Goal: Task Accomplishment & Management: Use online tool/utility

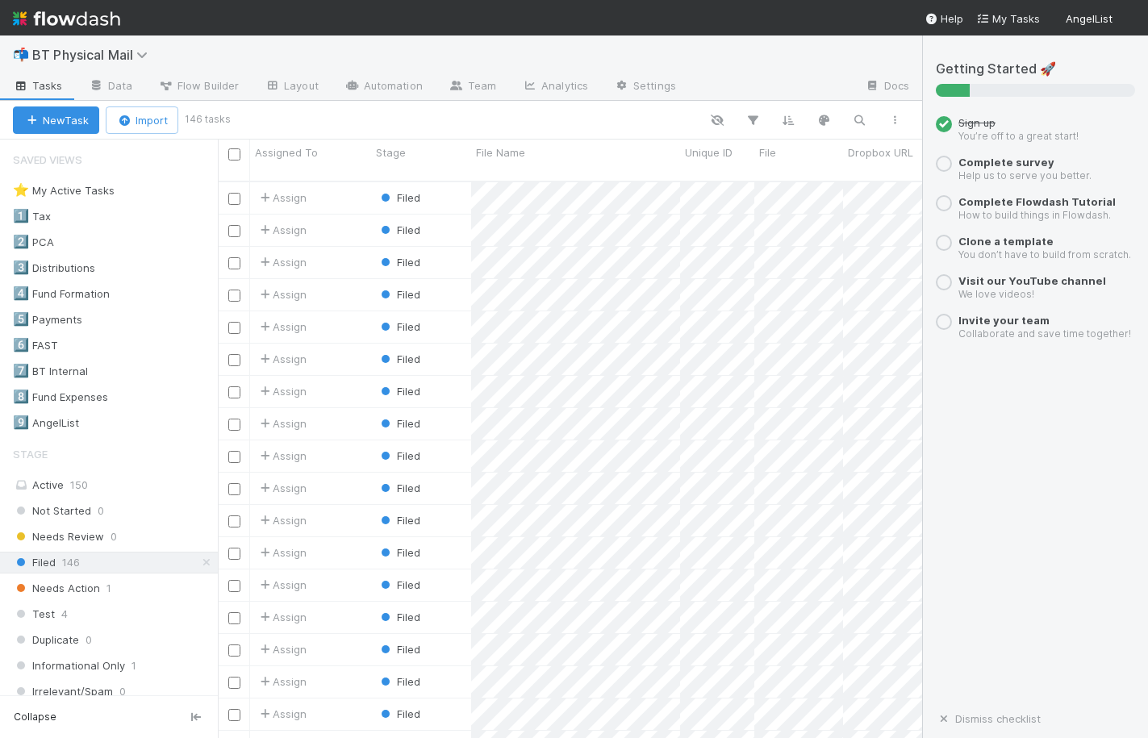
scroll to position [570, 704]
click at [45, 423] on div "9️⃣ AngelList" at bounding box center [46, 423] width 66 height 20
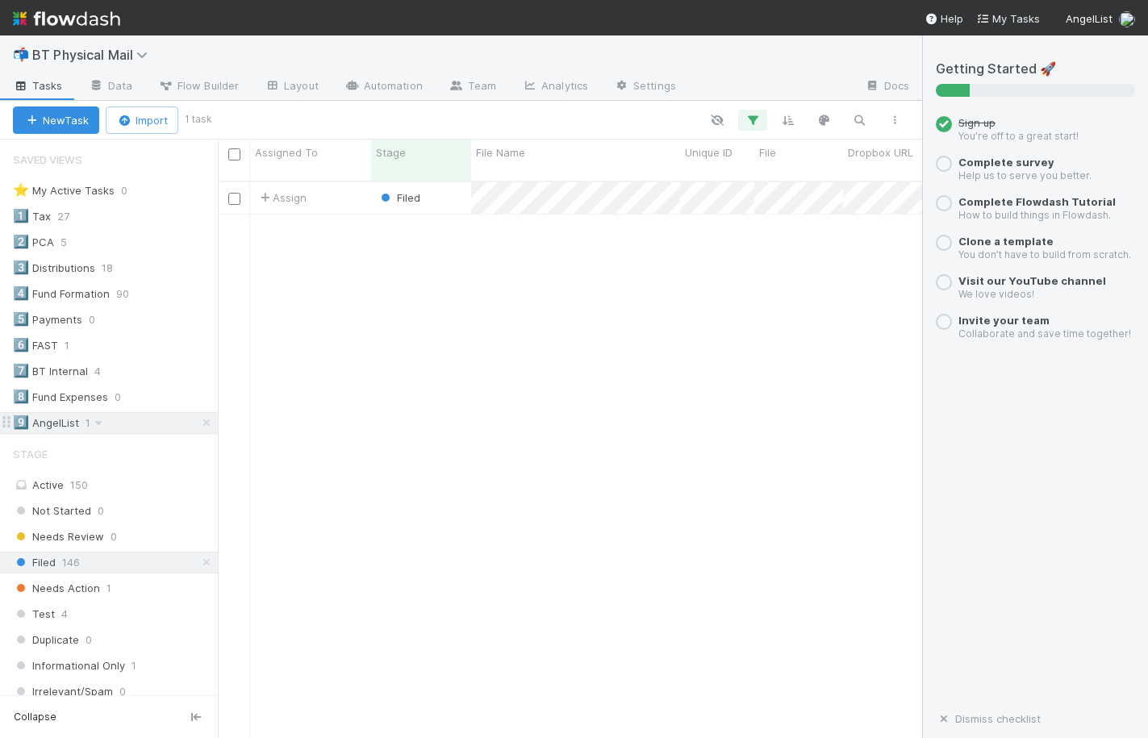
scroll to position [570, 704]
drag, startPoint x: 645, startPoint y: 280, endPoint x: 964, endPoint y: 121, distance: 356.1
click at [651, 277] on div at bounding box center [574, 369] width 1148 height 738
click at [132, 323] on div "5️⃣ Payments 0" at bounding box center [115, 320] width 205 height 20
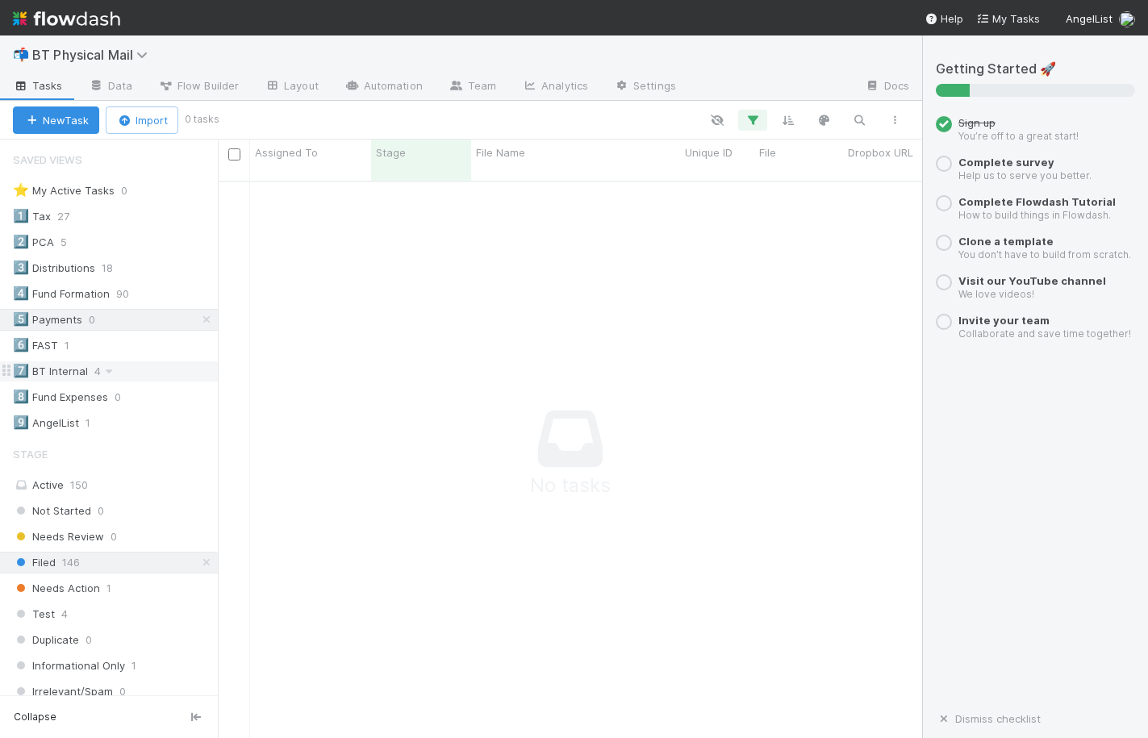
scroll to position [570, 704]
click at [59, 371] on div "7️⃣ BT Internal" at bounding box center [50, 371] width 75 height 20
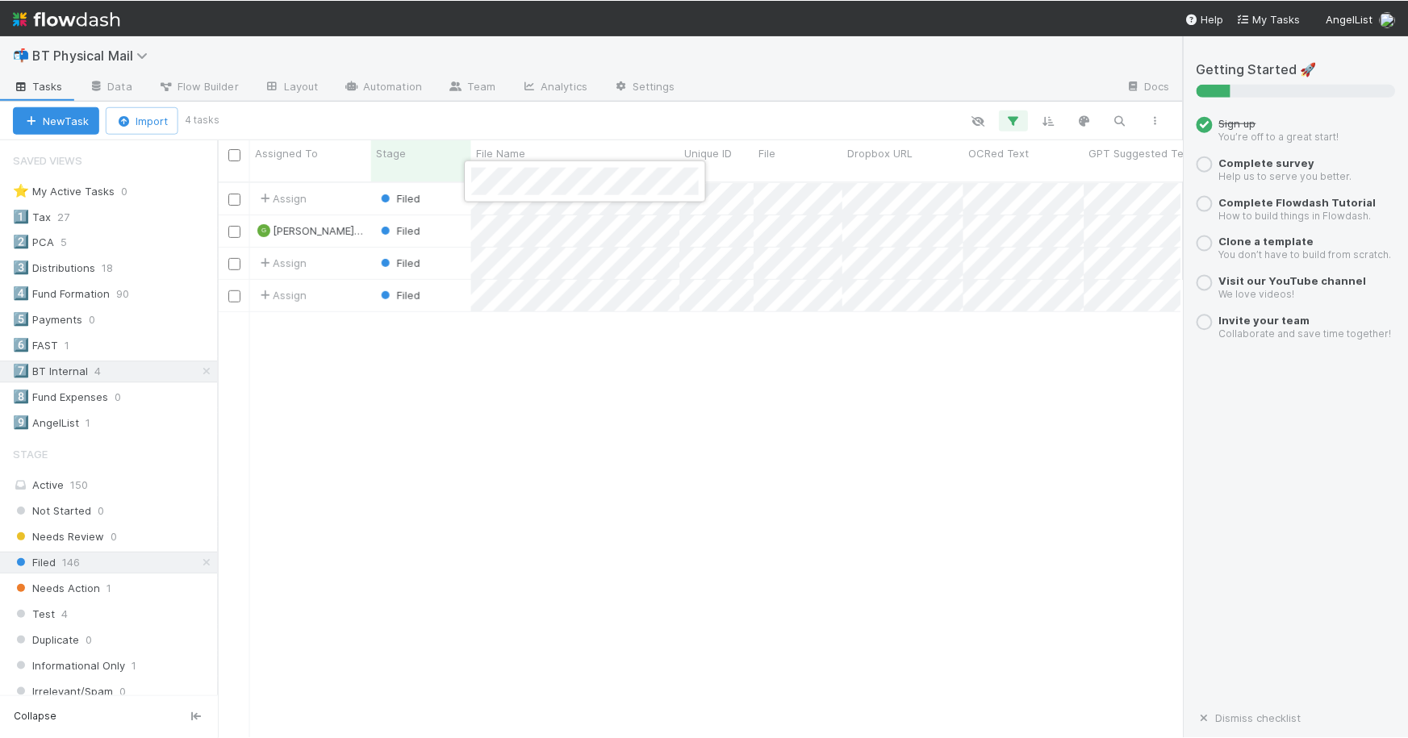
scroll to position [570, 964]
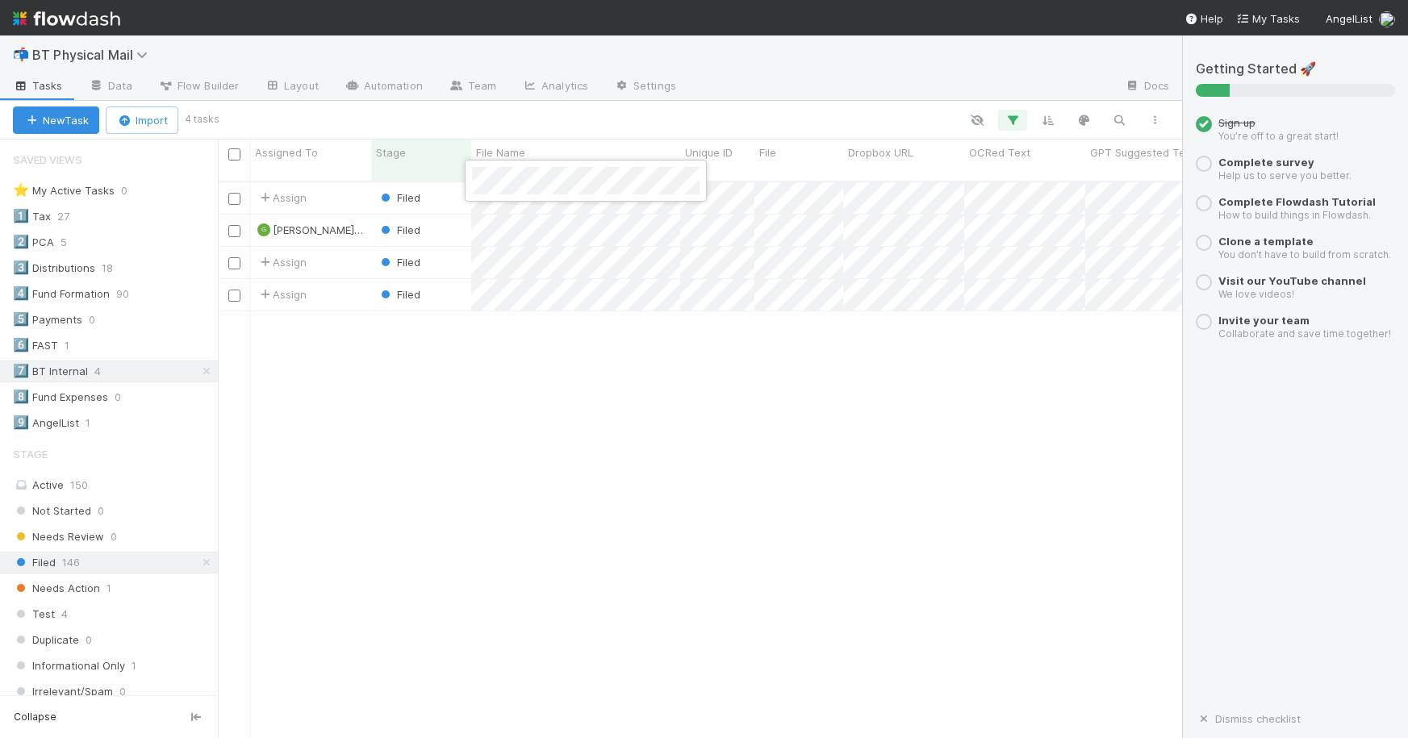
click at [894, 184] on div at bounding box center [704, 369] width 1408 height 738
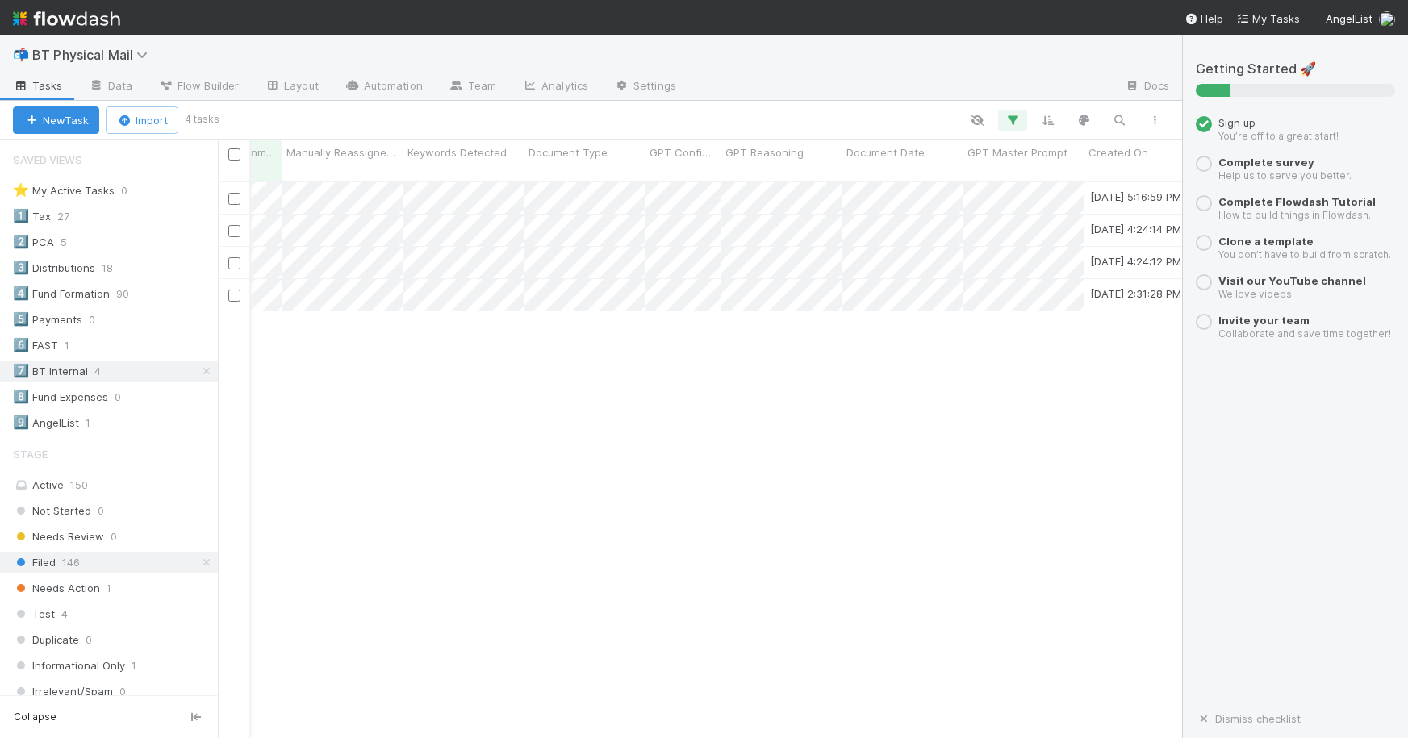
scroll to position [0, 1217]
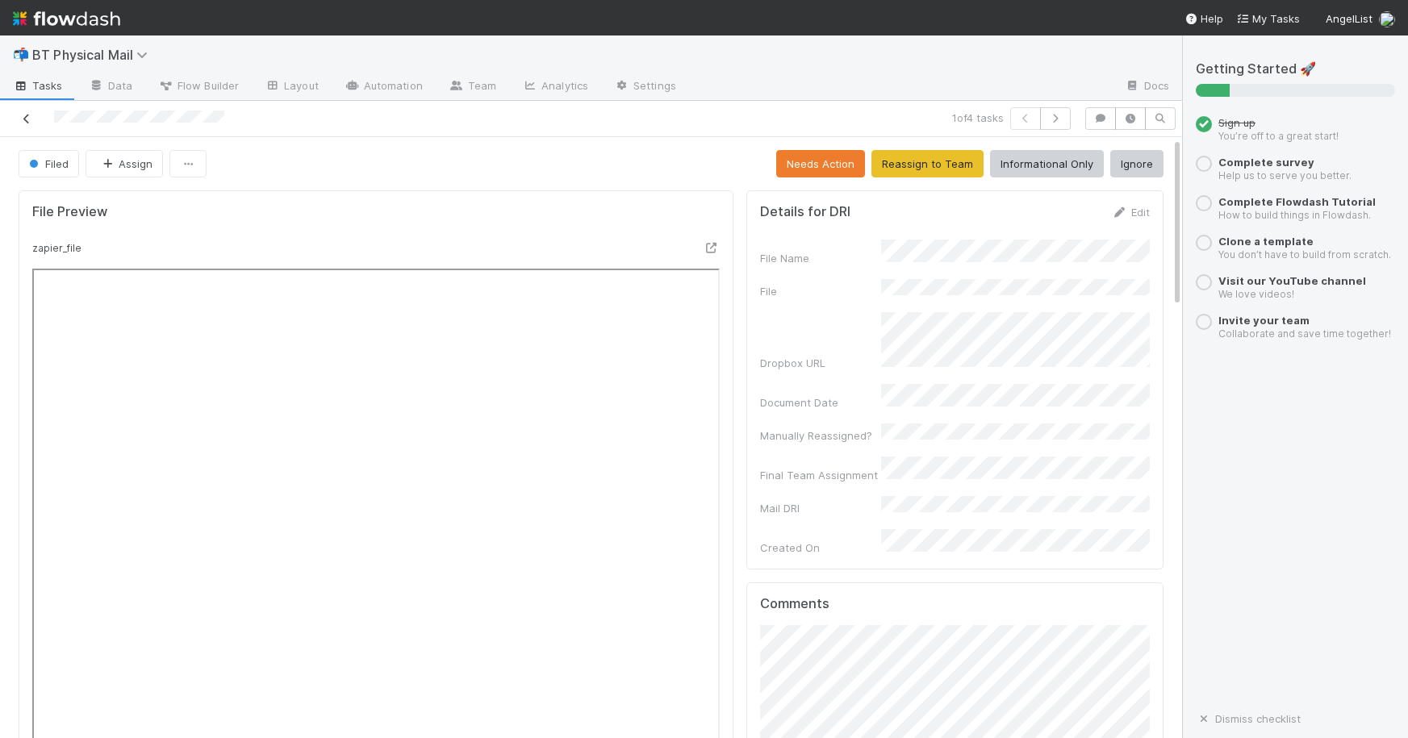
click at [31, 123] on icon at bounding box center [27, 119] width 16 height 10
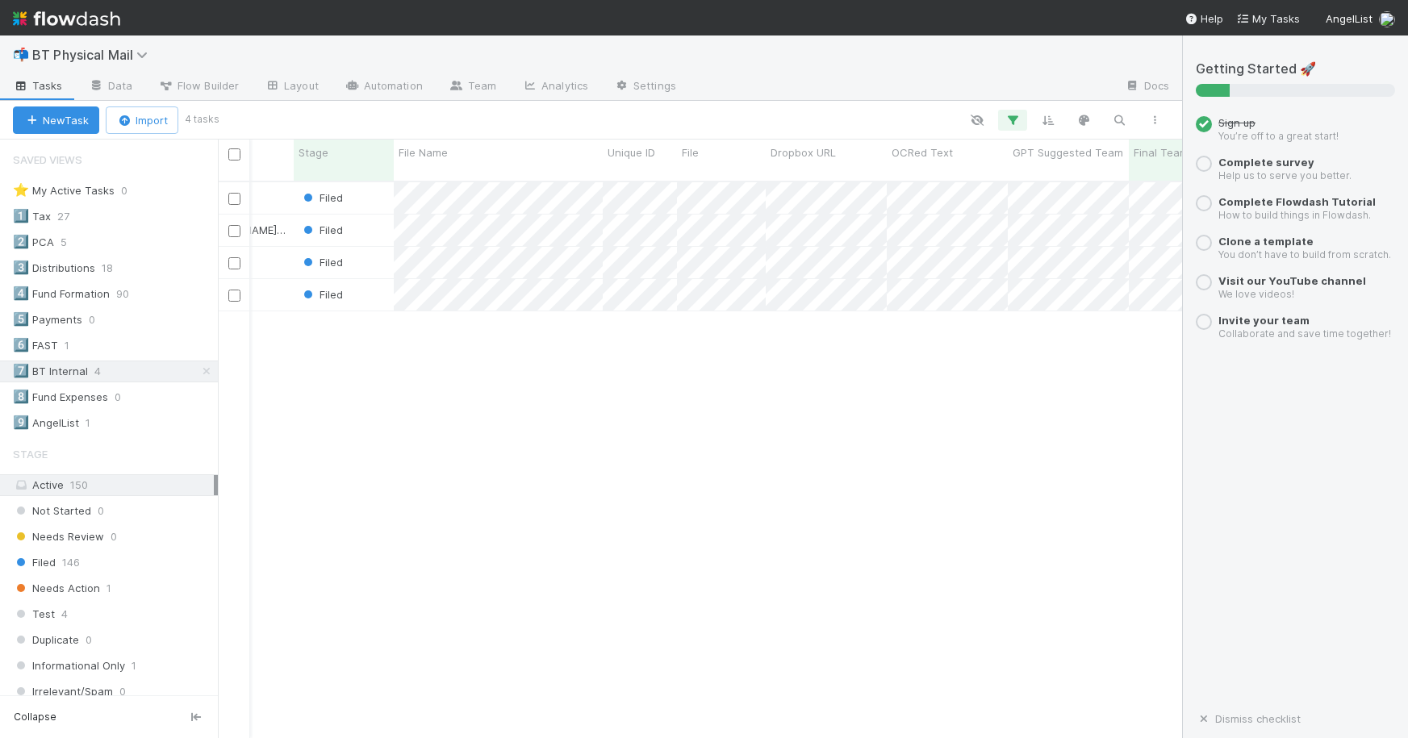
scroll to position [0, 111]
drag, startPoint x: 900, startPoint y: 324, endPoint x: 908, endPoint y: 315, distance: 12.6
click at [900, 318] on div at bounding box center [704, 369] width 1408 height 738
click at [462, 345] on div "Assign Filed 8/19/25, 5:16:59 PM 8/20/25, 8:19:04 PM G geoff.mercene@belltowerf…" at bounding box center [700, 466] width 964 height 569
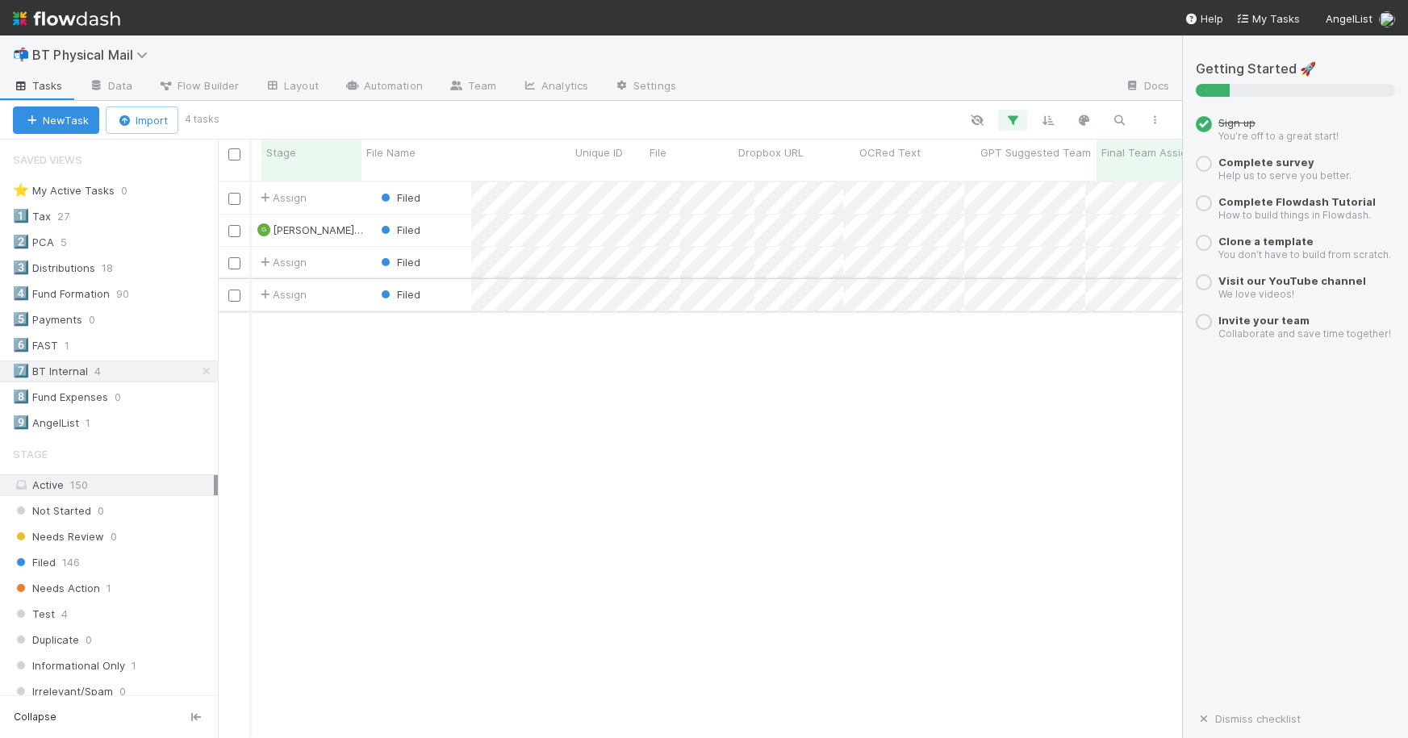
scroll to position [0, 0]
click at [235, 290] on input "checkbox" at bounding box center [234, 296] width 12 height 12
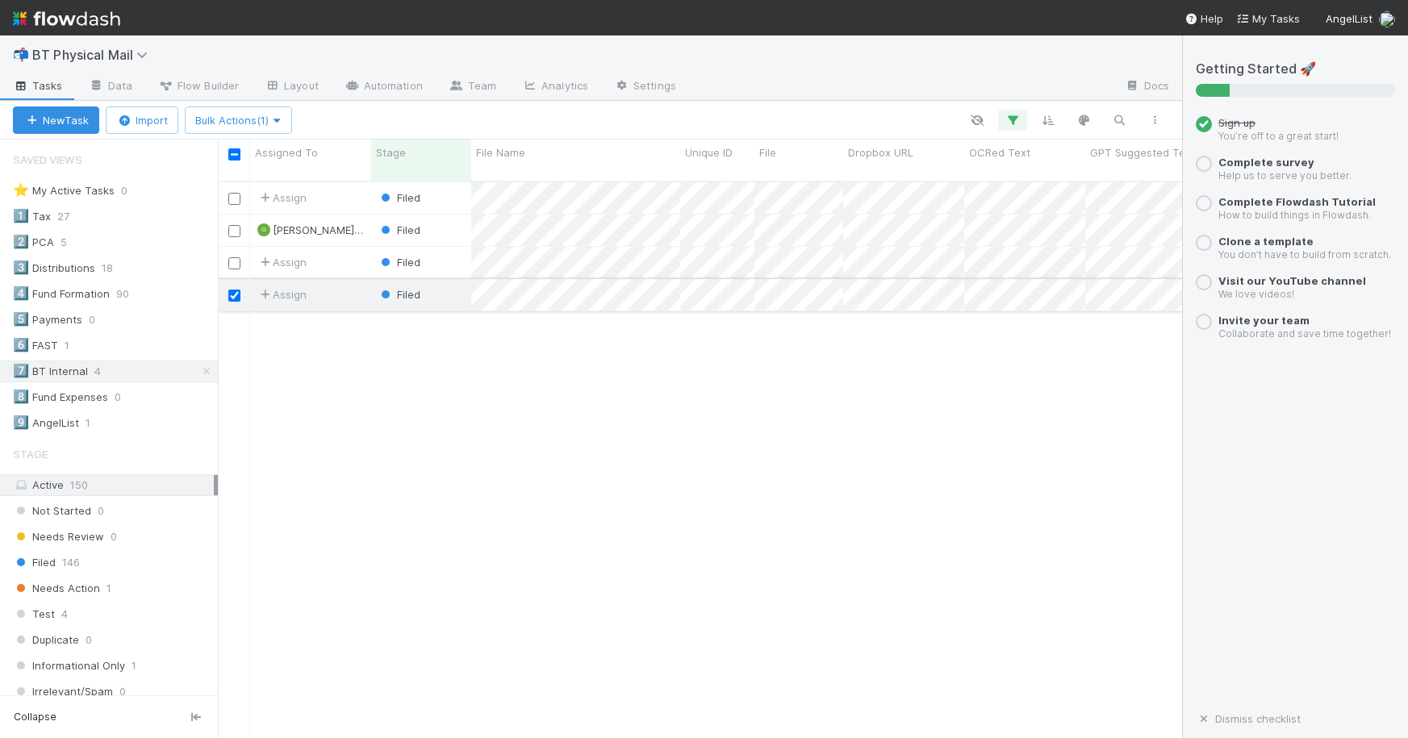
click at [234, 290] on input "checkbox" at bounding box center [234, 296] width 12 height 12
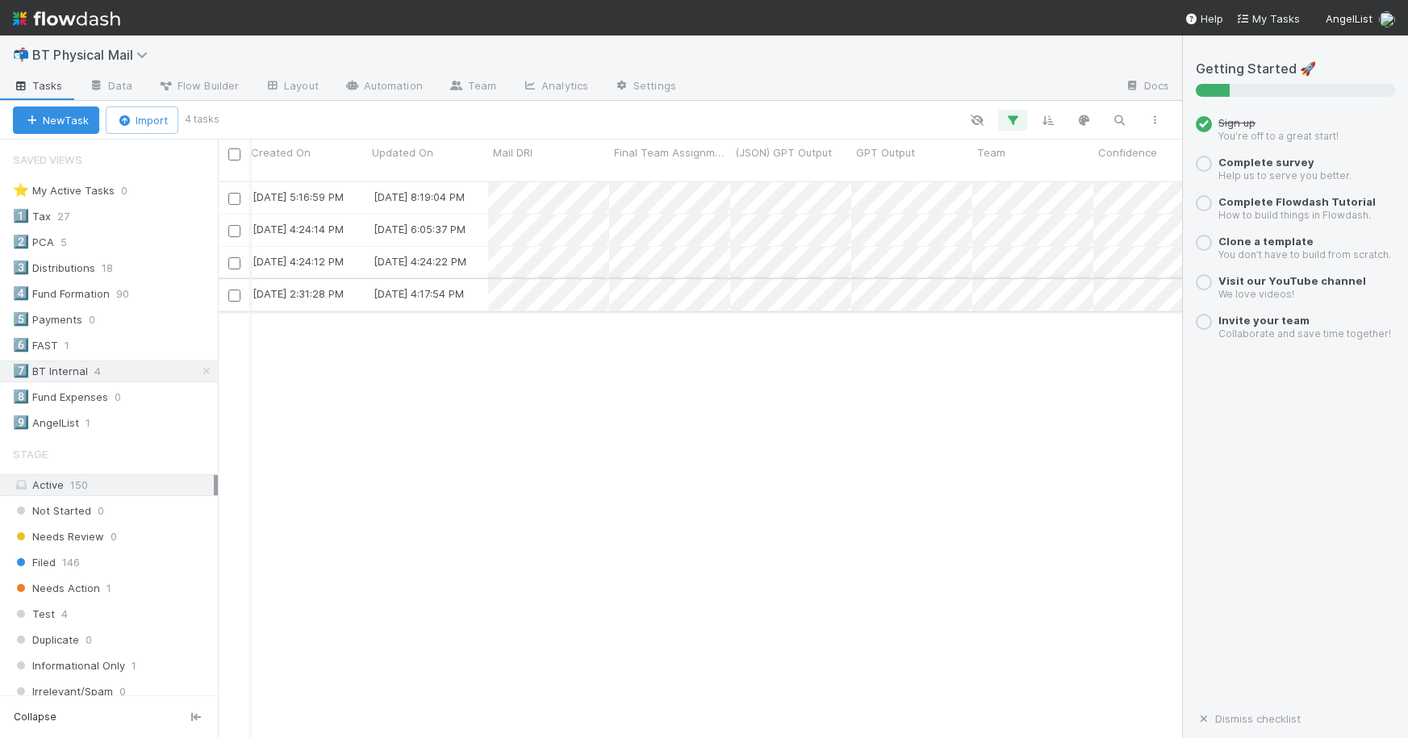
scroll to position [0, 1930]
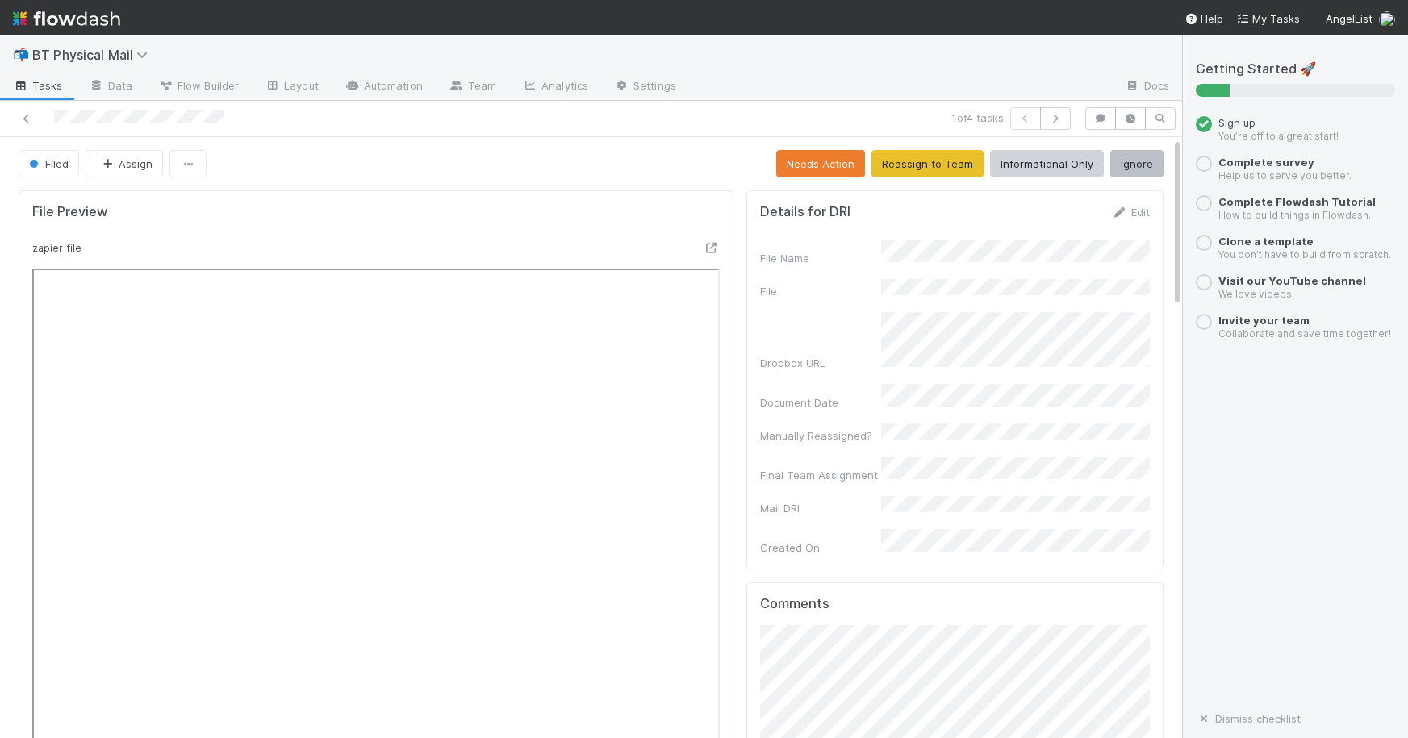
scroll to position [0, 5]
click at [1130, 169] on button "Ignore" at bounding box center [1131, 163] width 53 height 27
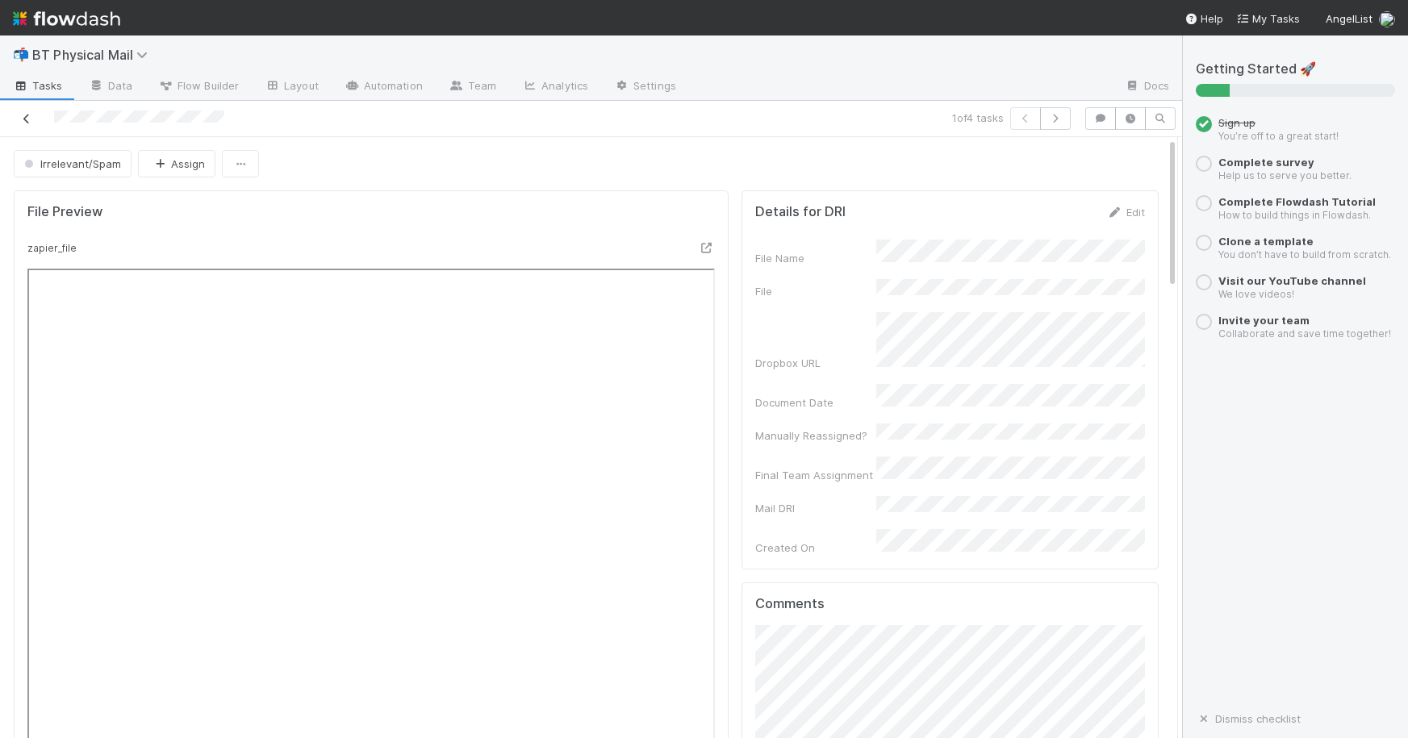
click at [31, 119] on icon at bounding box center [27, 119] width 16 height 10
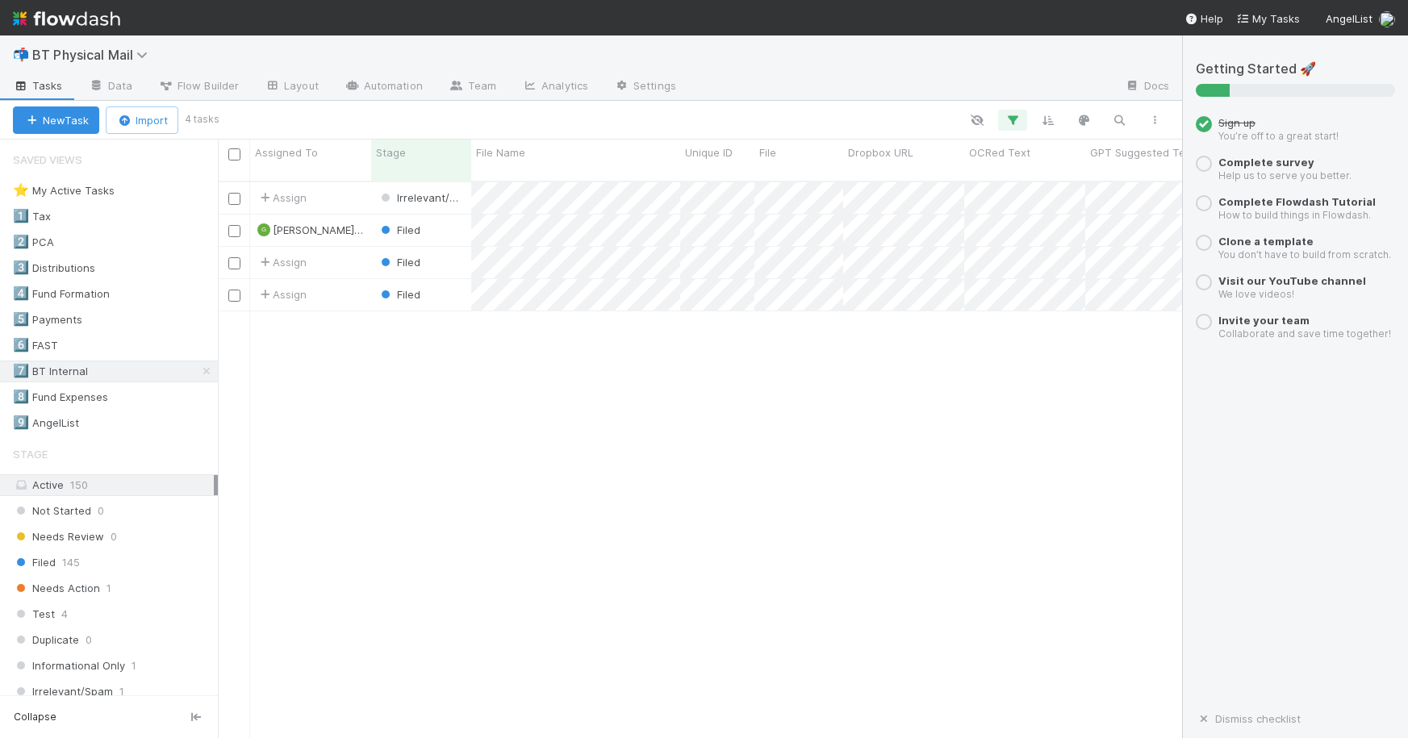
scroll to position [570, 964]
click at [432, 191] on span "Irrelevant/Spam" at bounding box center [428, 197] width 100 height 13
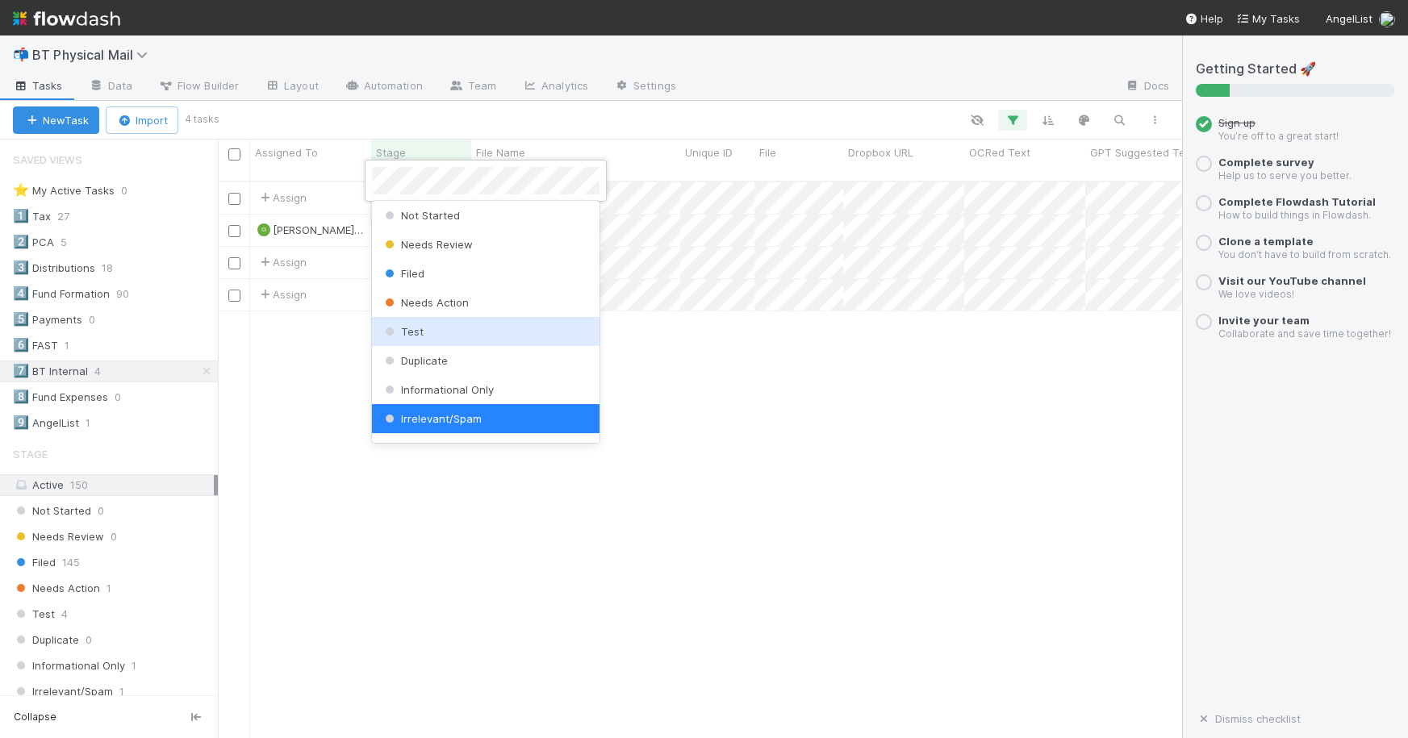
scroll to position [55, 0]
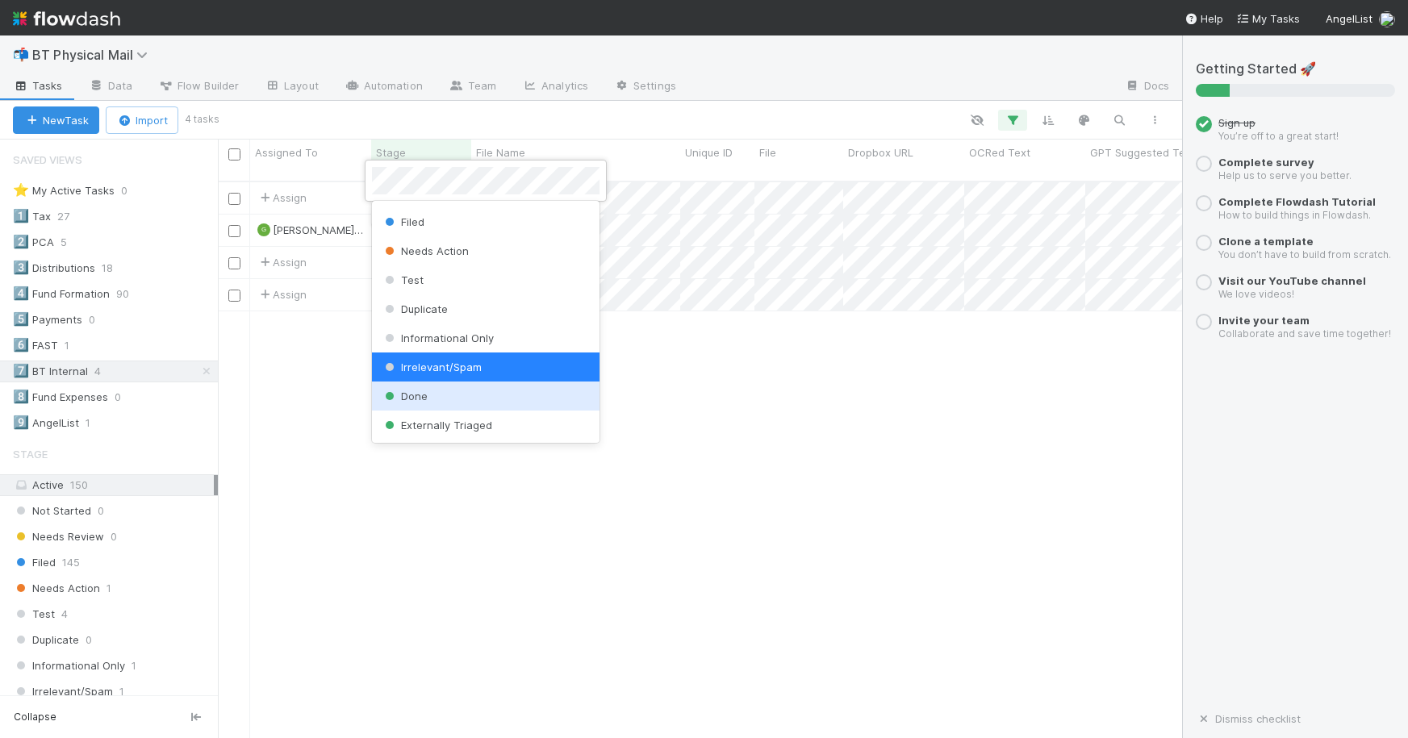
click at [470, 409] on div "Done" at bounding box center [486, 396] width 228 height 29
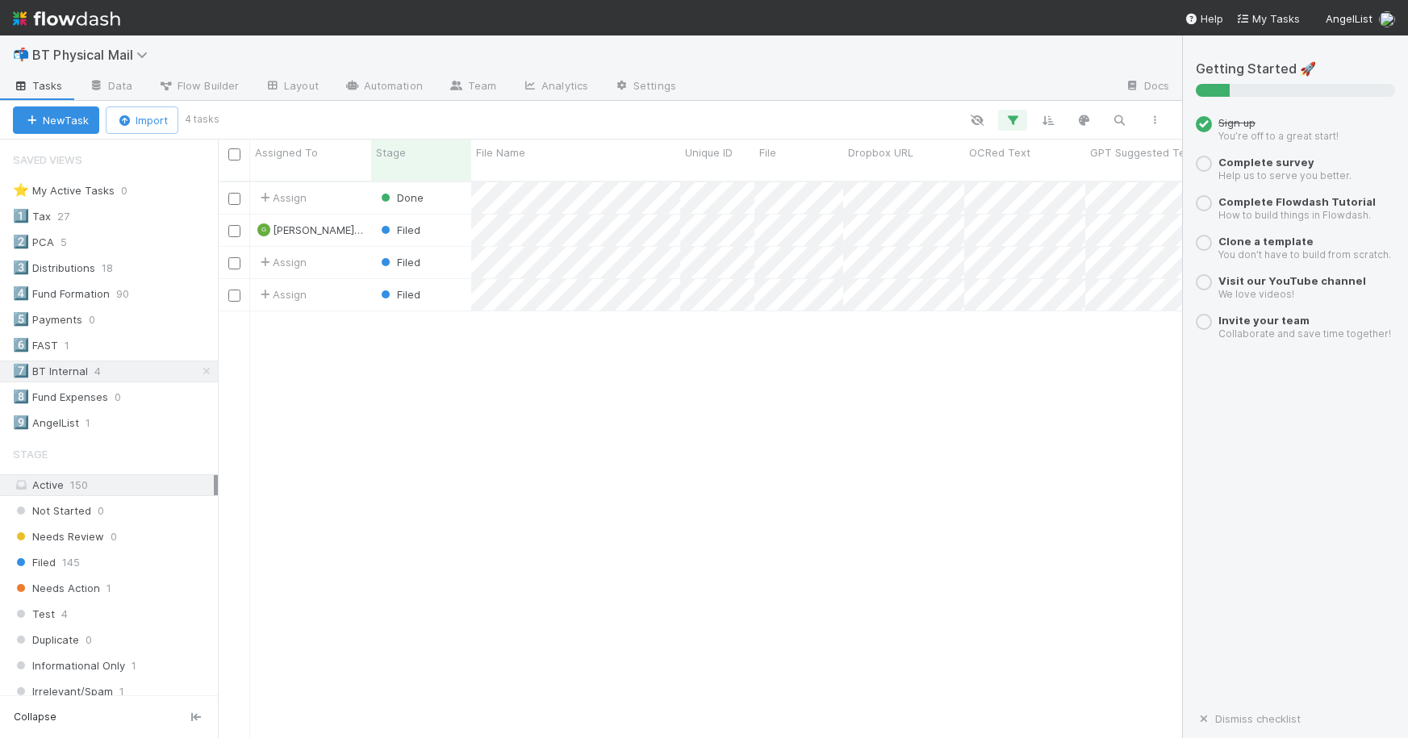
drag, startPoint x: 446, startPoint y: 370, endPoint x: 434, endPoint y: 314, distance: 57.0
click at [446, 370] on div "Assign Done 8/19/25, 5:16:59 PM 8/21/25, 1:46:42 PM G geoff.mercene@belltowerfu…" at bounding box center [700, 466] width 964 height 569
click at [411, 256] on span "Filed" at bounding box center [399, 262] width 43 height 13
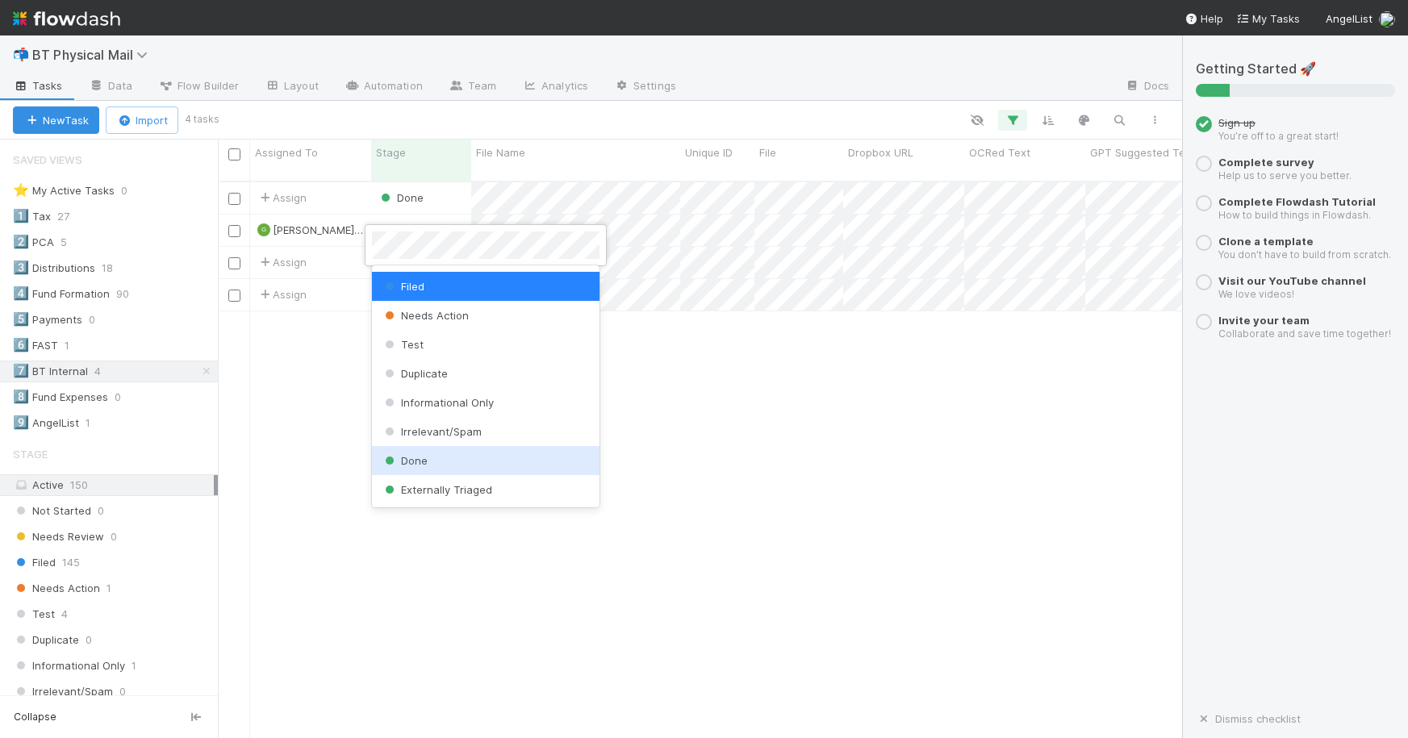
click at [431, 467] on div "Done" at bounding box center [486, 460] width 228 height 29
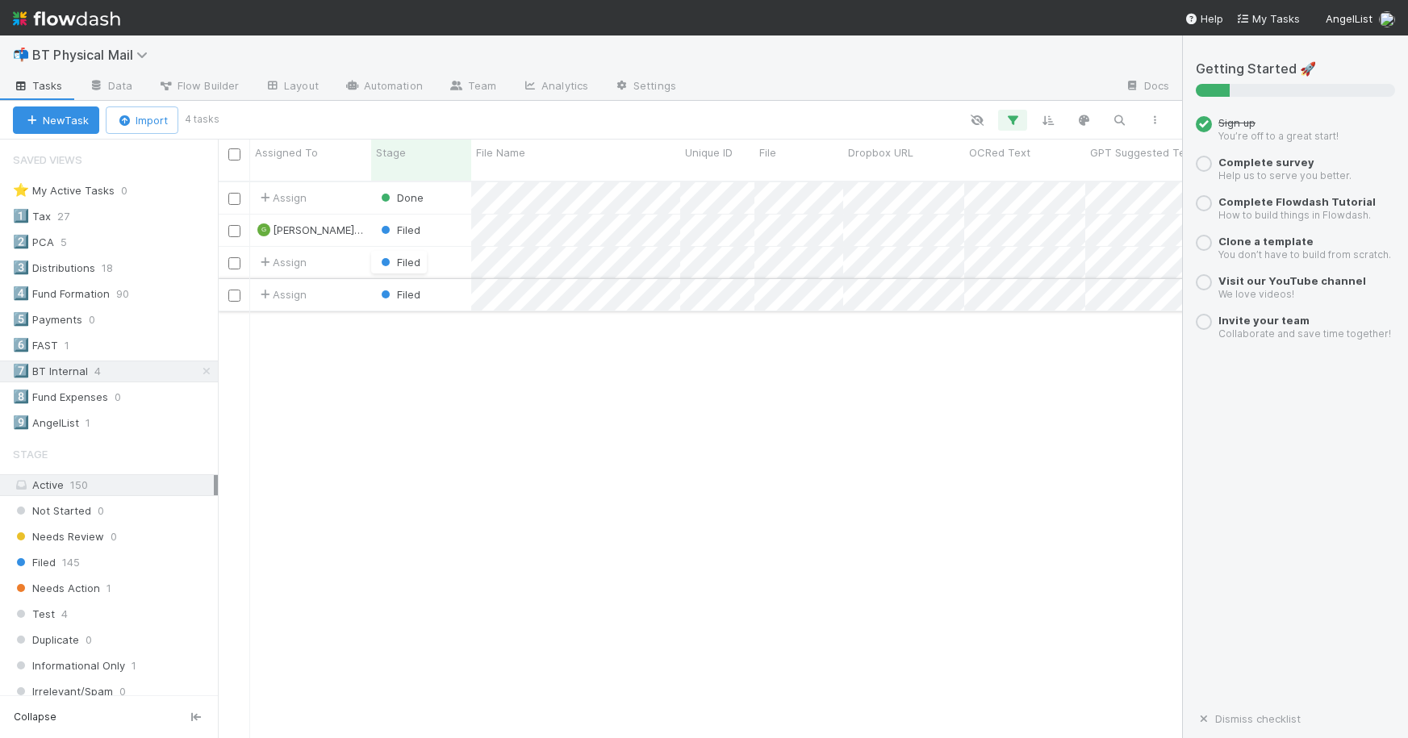
drag, startPoint x: 356, startPoint y: 310, endPoint x: 372, endPoint y: 286, distance: 29.1
click at [366, 302] on div "Assign Done 8/19/25, 5:16:59 PM 8/21/25, 1:46:53 PM G geoff.mercene@belltowerfu…" at bounding box center [700, 466] width 964 height 569
click at [403, 288] on span "Filed" at bounding box center [399, 294] width 43 height 13
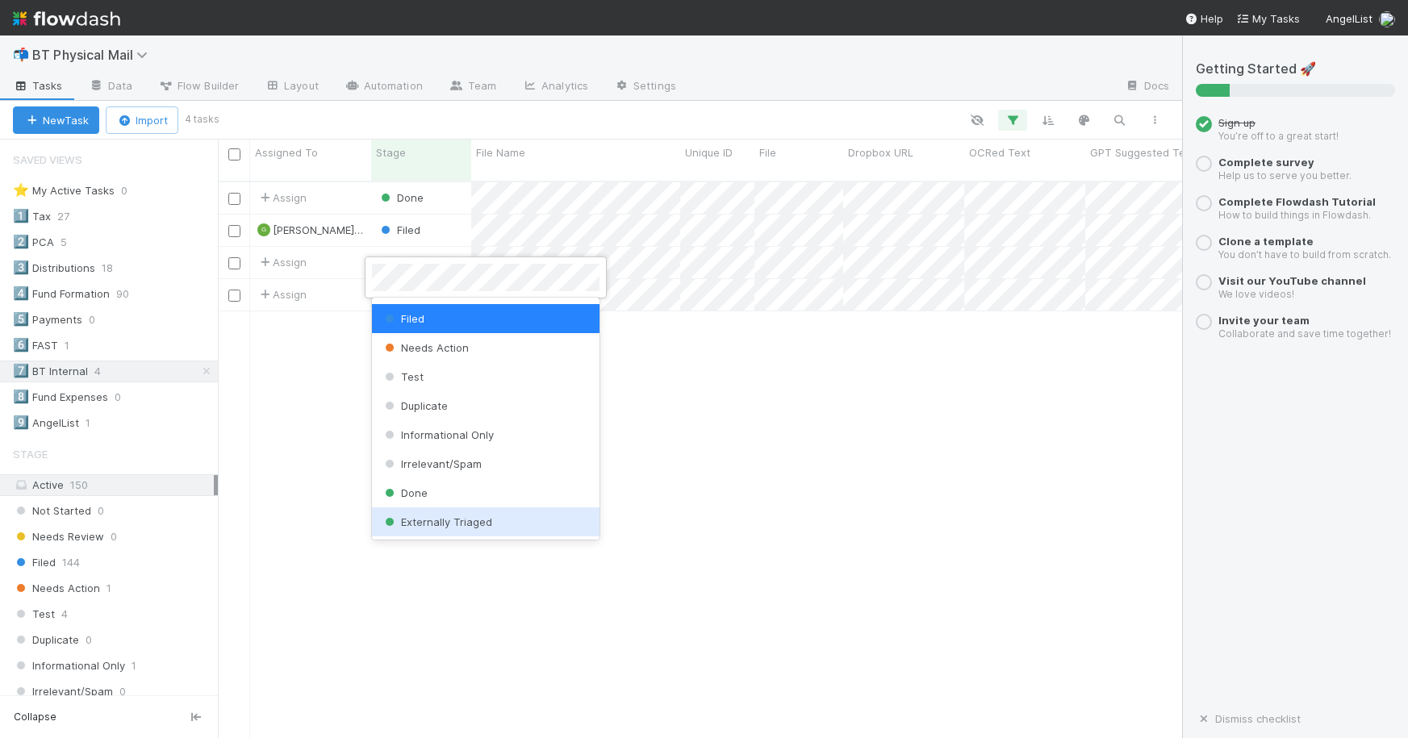
click at [458, 502] on div "Done" at bounding box center [486, 492] width 228 height 29
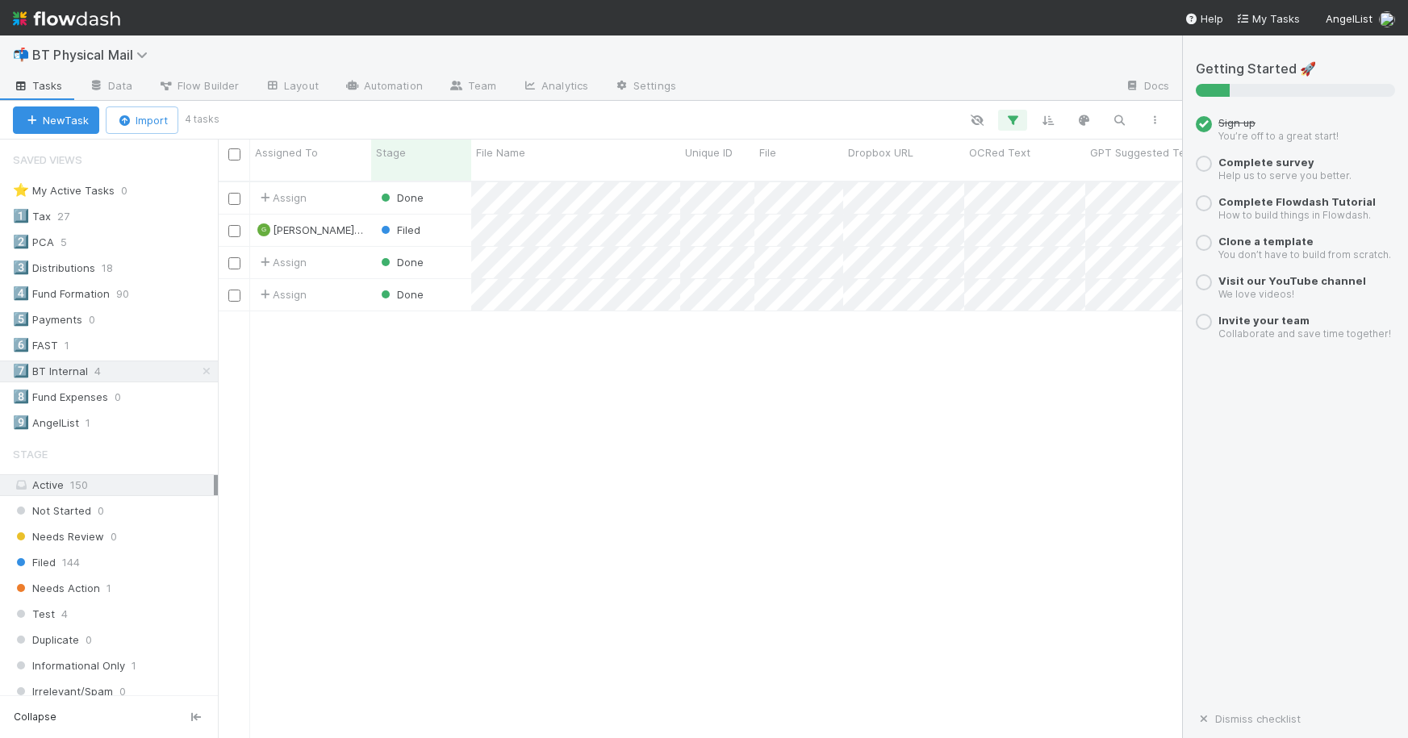
click at [434, 491] on div "Assign Done 8/19/25, 5:16:59 PM 8/21/25, 1:46:53 PM G geoff.mercene@belltowerfu…" at bounding box center [700, 466] width 964 height 569
click at [407, 223] on span "Filed" at bounding box center [399, 229] width 43 height 13
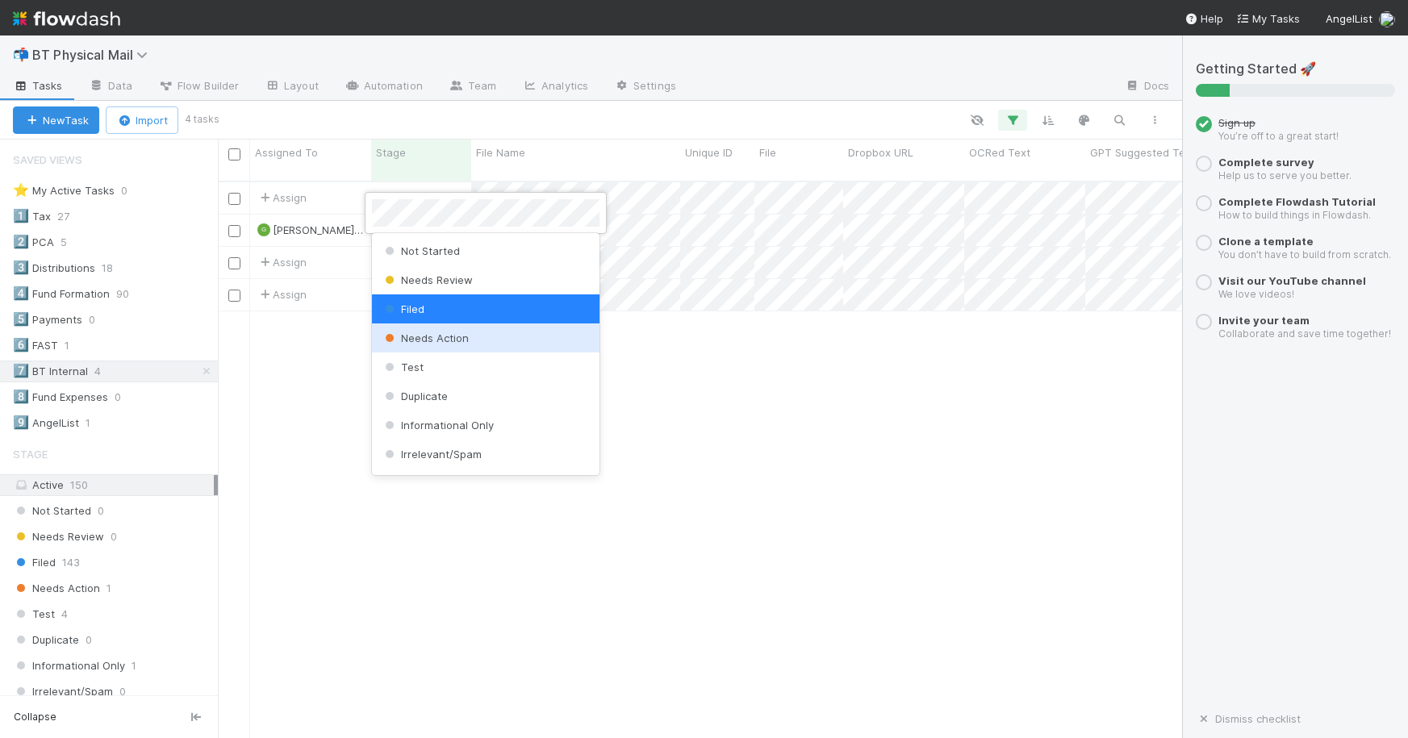
click at [721, 361] on div at bounding box center [704, 369] width 1408 height 738
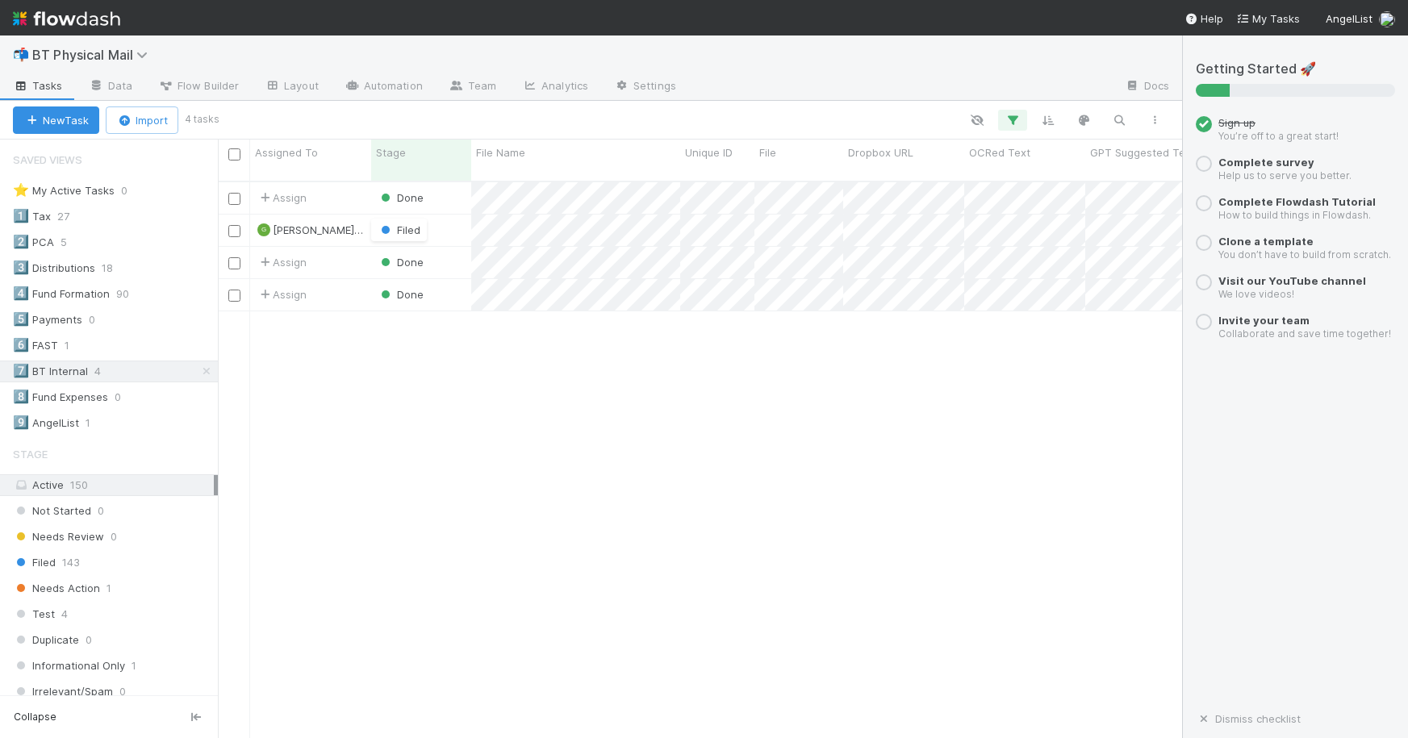
click at [711, 361] on div "Assign Done 8/19/25, 5:16:59 PM 8/21/25, 1:46:53 PM G geoff.mercene@belltowerfu…" at bounding box center [700, 466] width 964 height 569
click at [283, 190] on span "Assign" at bounding box center [282, 198] width 50 height 16
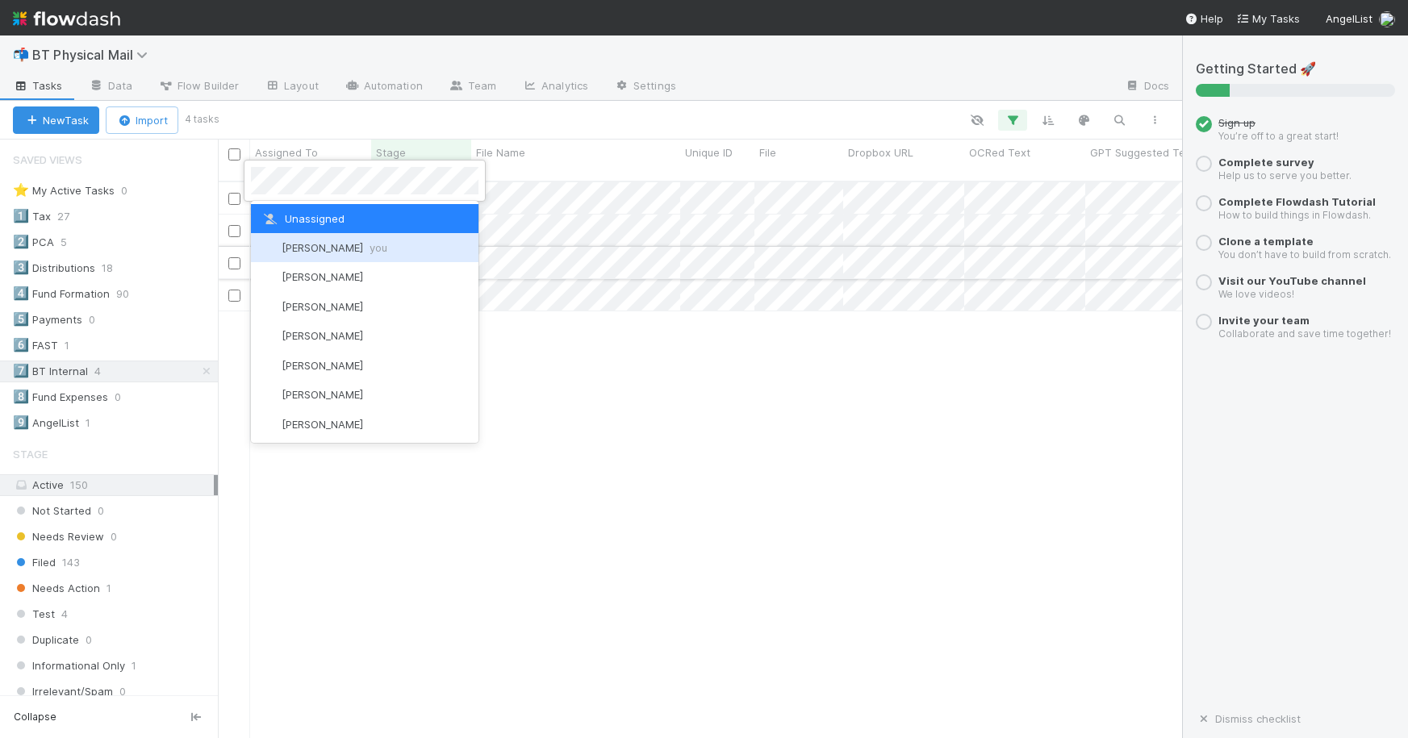
click at [292, 242] on span "Jason Petron you" at bounding box center [335, 247] width 106 height 13
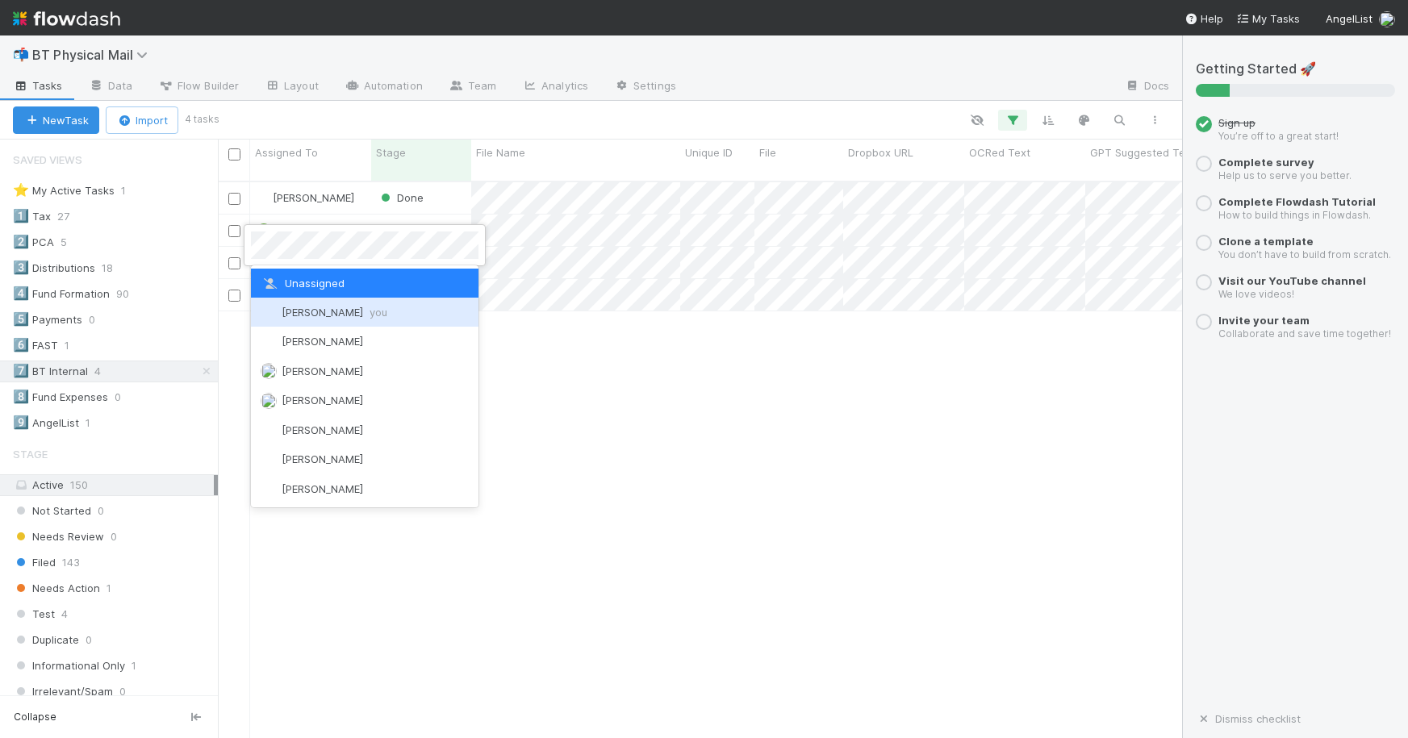
click at [305, 306] on span "Jason Petron you" at bounding box center [335, 312] width 106 height 13
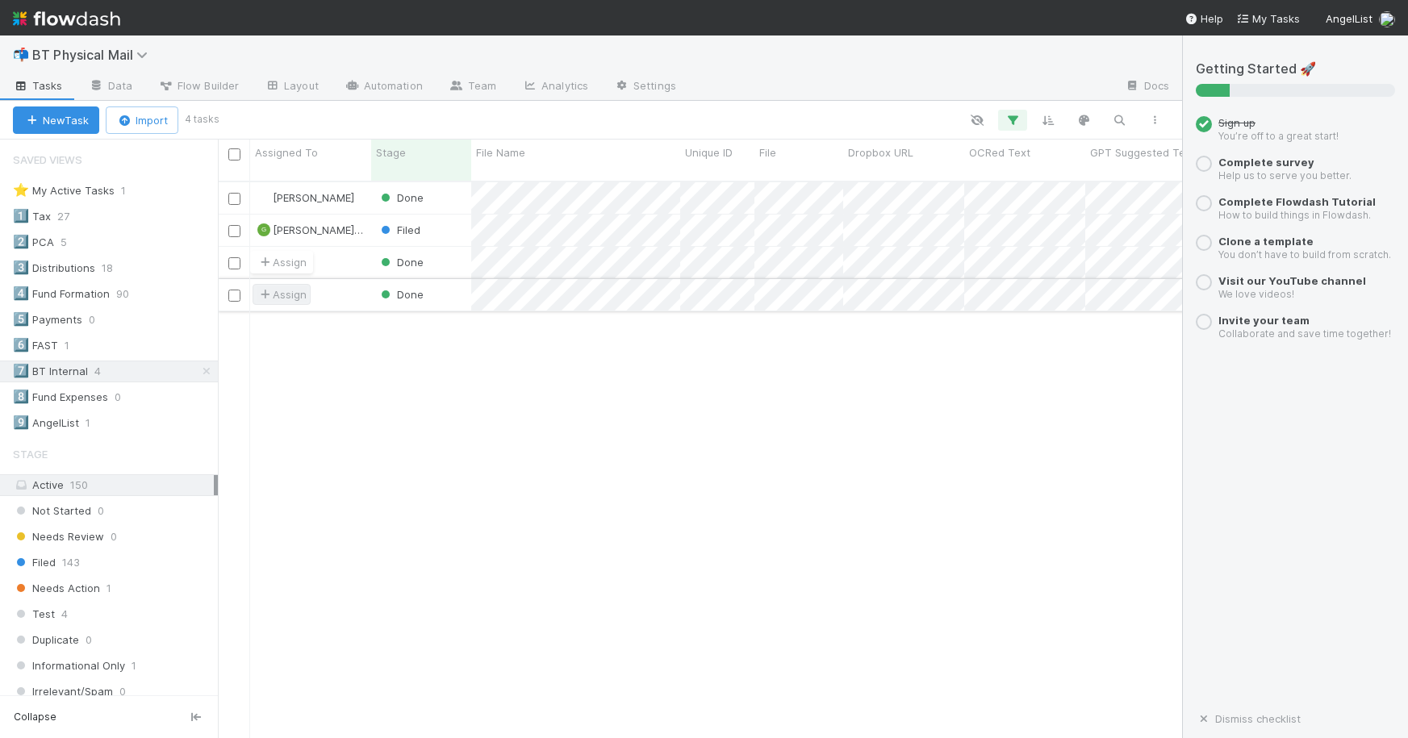
click at [289, 286] on span "Assign" at bounding box center [282, 294] width 50 height 16
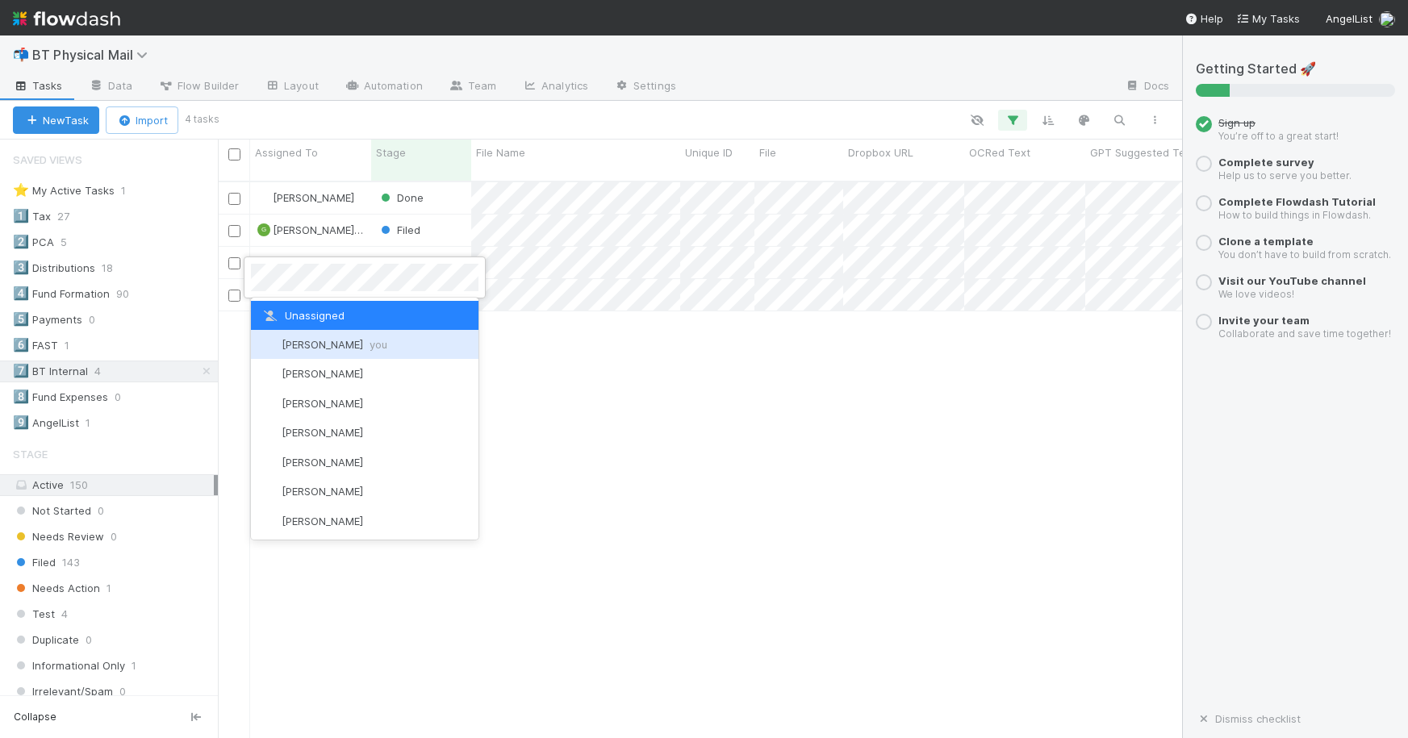
click at [370, 349] on span "you" at bounding box center [379, 344] width 18 height 13
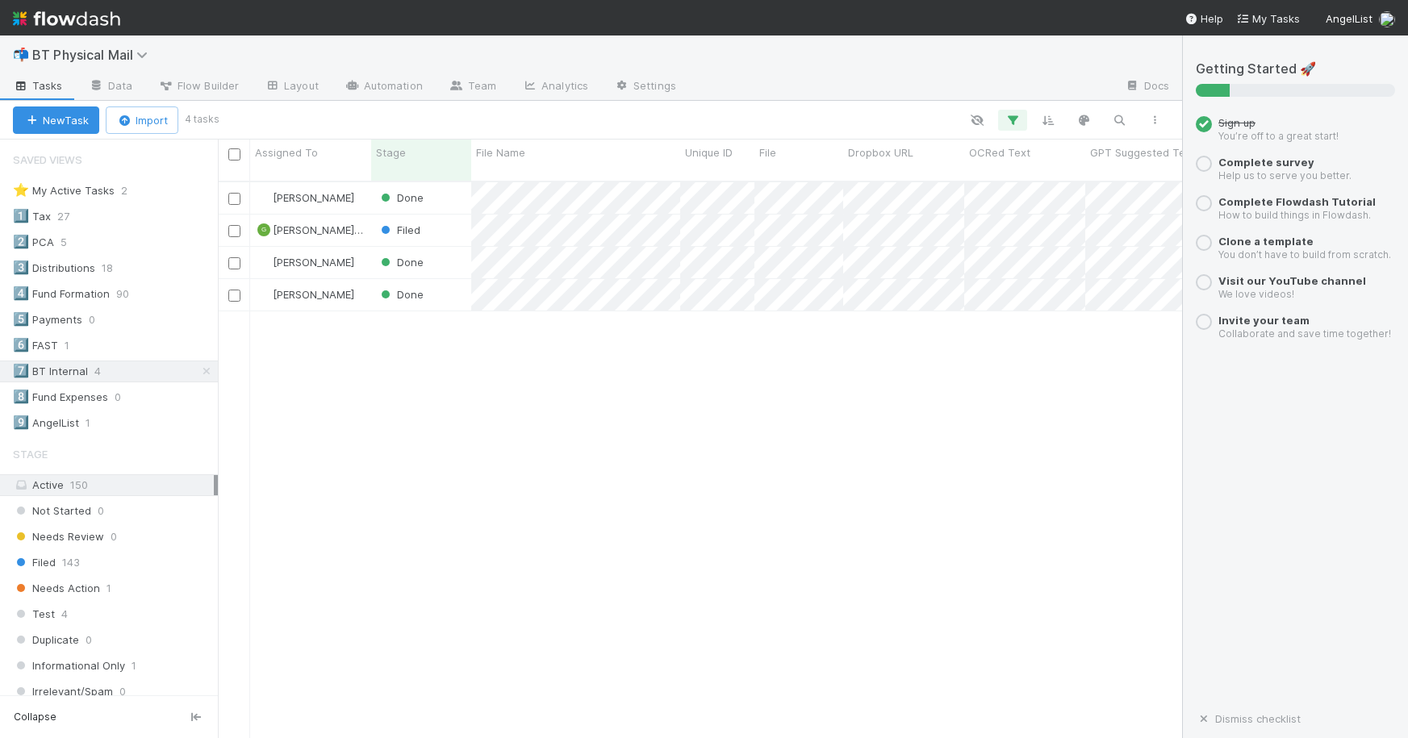
click at [507, 374] on div "Jason Petron Done 8/19/25, 5:16:59 PM 8/21/25, 1:47:04 PM G geoff.mercene@bellt…" at bounding box center [700, 466] width 964 height 569
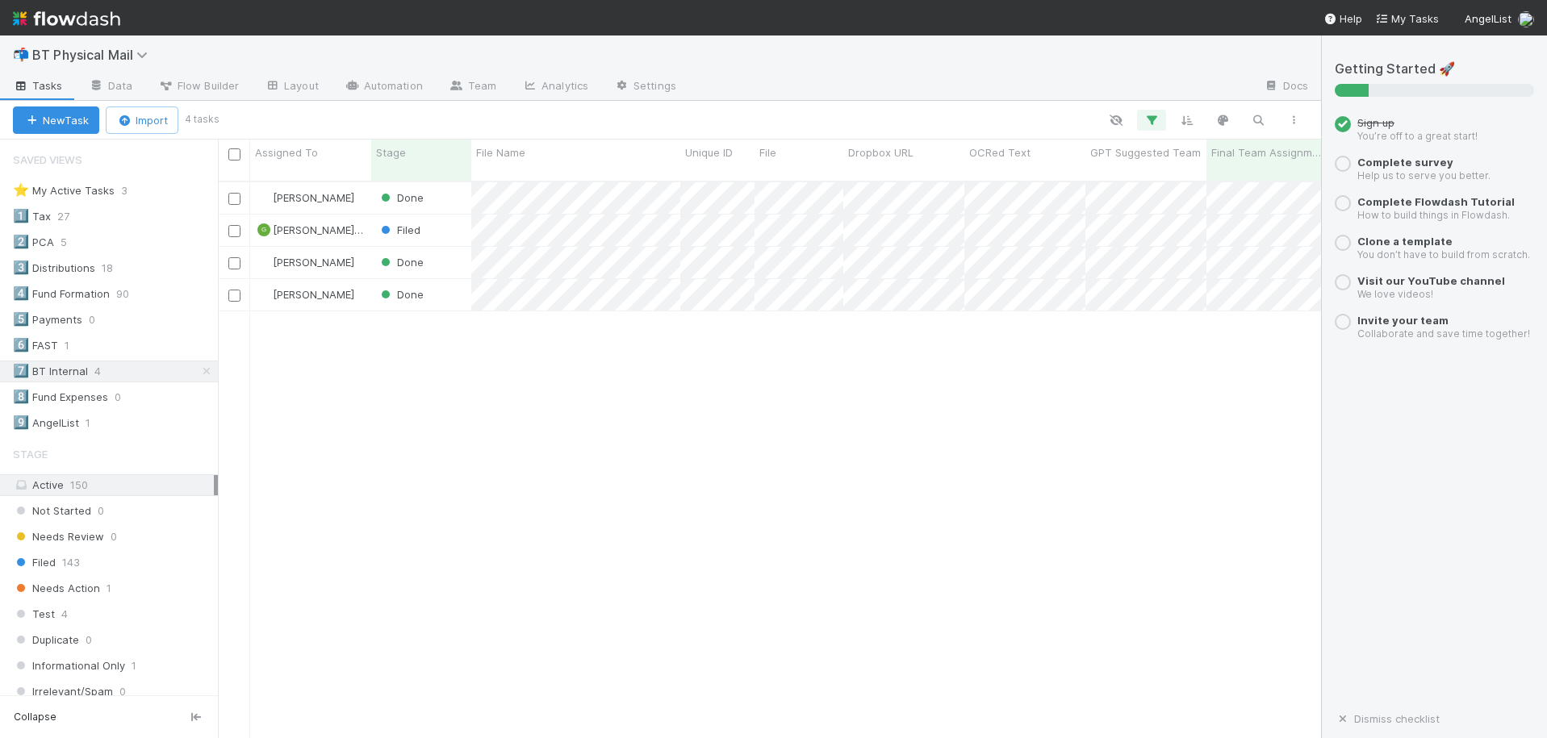
scroll to position [570, 1103]
click at [625, 394] on div "Jason Petron Done 8/19/25, 5:16:59 PM 8/21/25, 1:47:04 PM G geoff.mercene@bellt…" at bounding box center [769, 466] width 1103 height 569
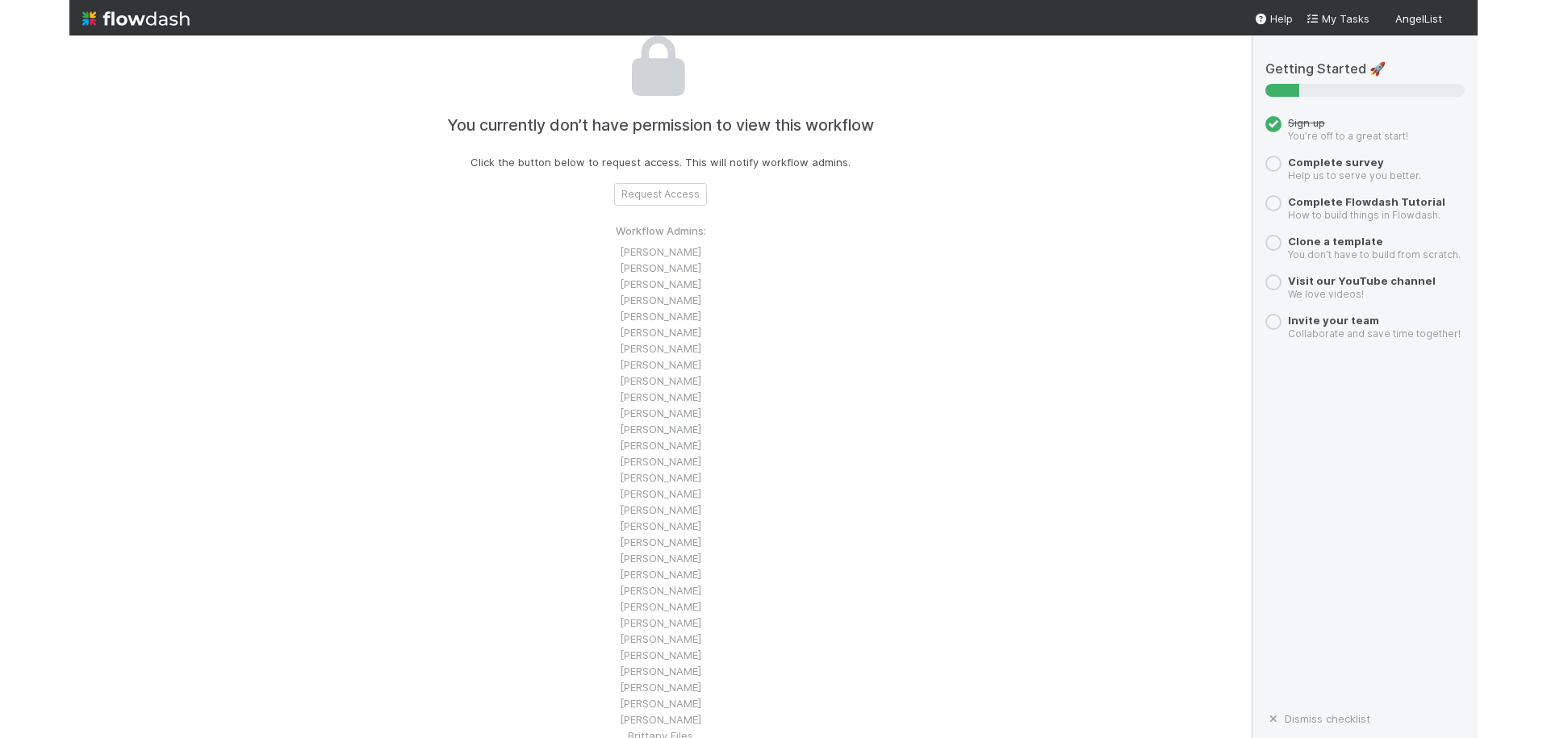
scroll to position [35, 0]
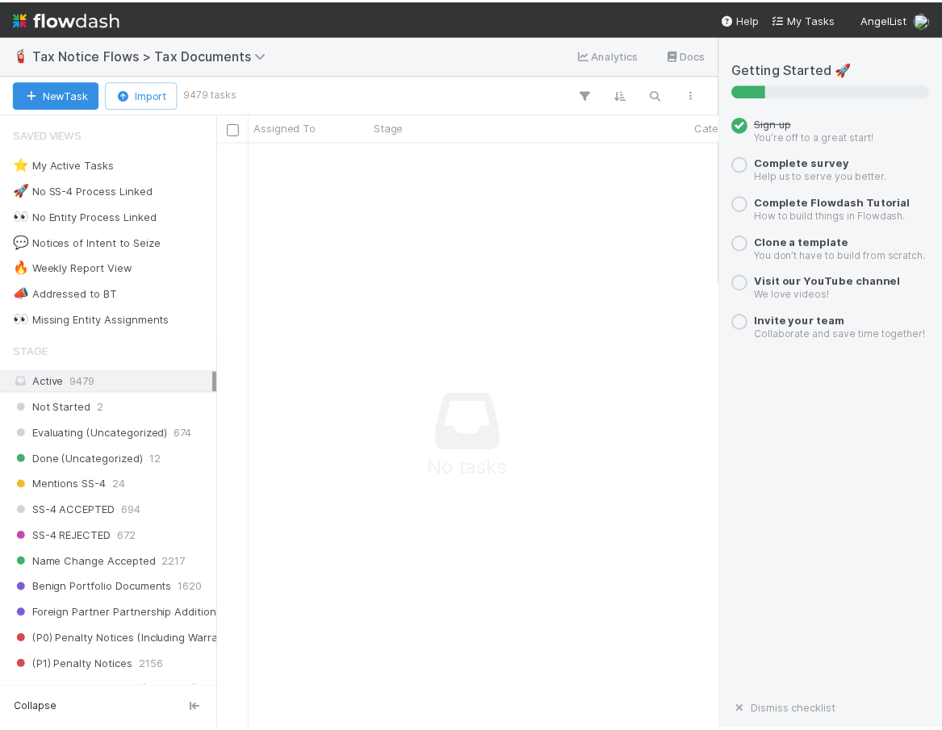
scroll to position [587, 498]
